Goal: Task Accomplishment & Management: Manage account settings

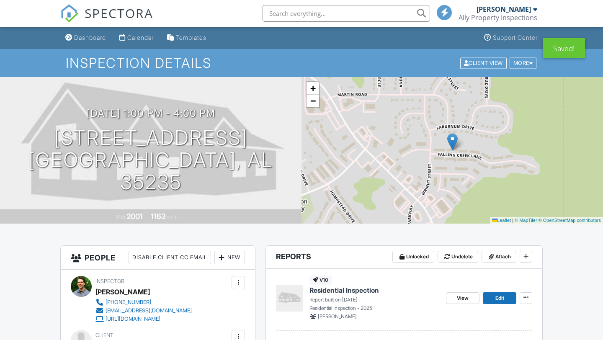
click at [528, 18] on div "Ally Property Inspections" at bounding box center [498, 17] width 79 height 8
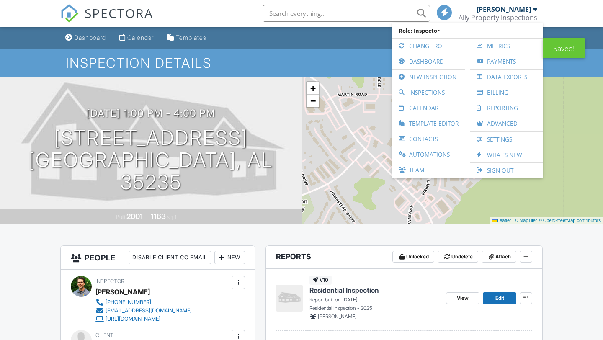
click at [528, 9] on div "[PERSON_NAME]" at bounding box center [504, 9] width 54 height 8
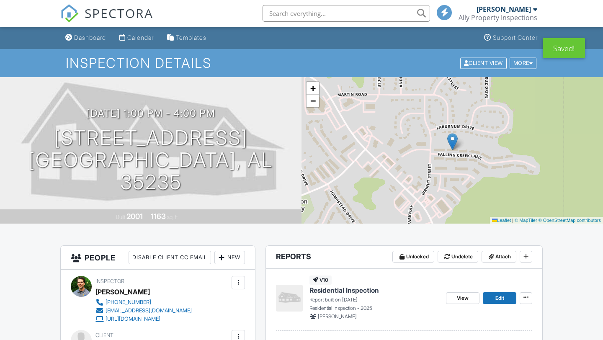
click at [424, 46] on div "Dashboard Calendar Templates Support Center" at bounding box center [301, 38] width 482 height 22
click at [530, 13] on div "Ally Property Inspections" at bounding box center [498, 17] width 79 height 8
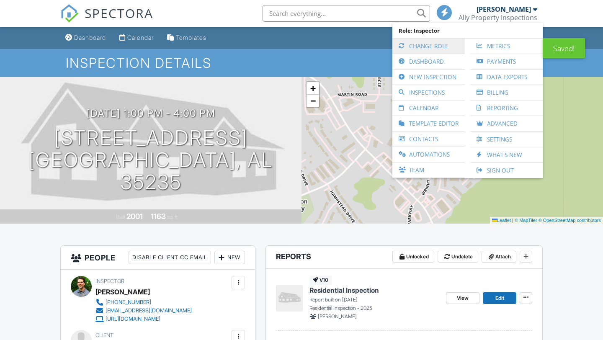
click at [421, 47] on link "Change Role" at bounding box center [429, 46] width 64 height 15
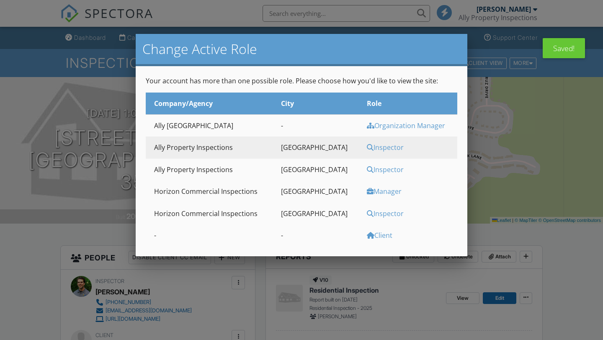
click at [377, 169] on div "Inspector" at bounding box center [411, 169] width 88 height 9
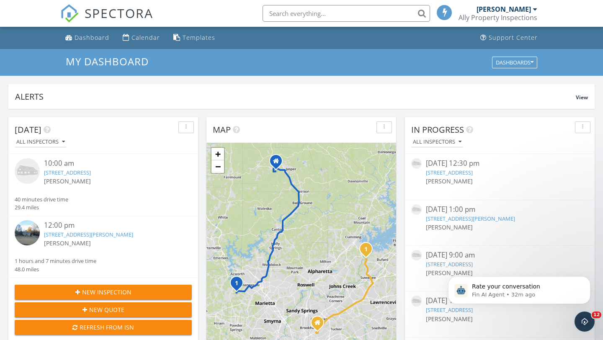
click at [532, 11] on div "[PERSON_NAME]" at bounding box center [507, 9] width 61 height 8
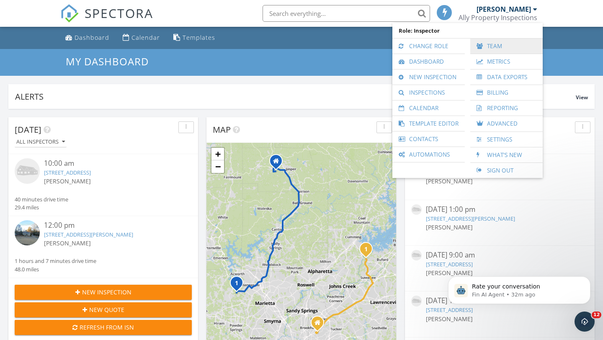
click at [493, 45] on link "Team" at bounding box center [506, 46] width 64 height 15
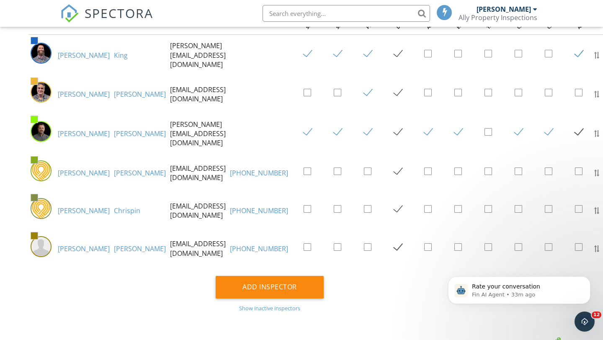
click at [603, 250] on div at bounding box center [608, 248] width 6 height 7
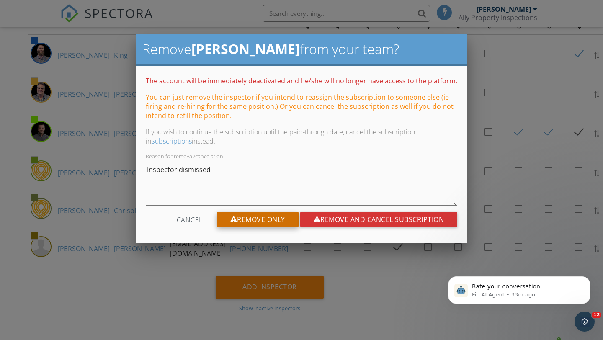
click at [243, 219] on div "Remove Only" at bounding box center [258, 219] width 82 height 15
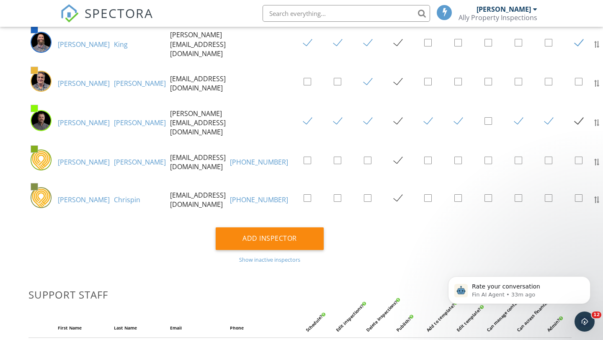
scroll to position [143, 32]
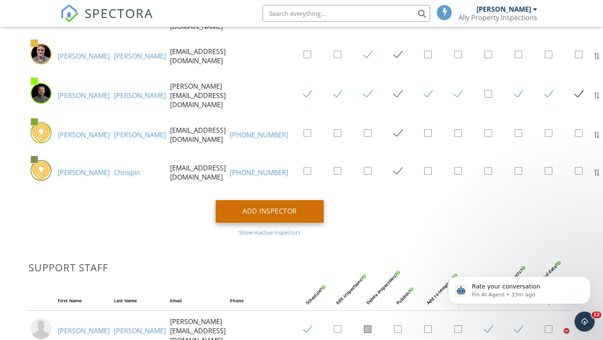
click at [244, 208] on div "Add Inspector" at bounding box center [270, 211] width 108 height 23
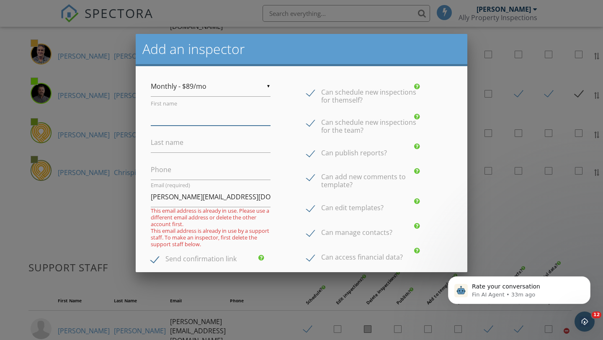
click at [165, 114] on input "First name" at bounding box center [211, 115] width 120 height 21
type input "Erick"
click at [312, 85] on div "Can schedule new inspections for themself?" at bounding box center [367, 91] width 120 height 17
